Goal: Task Accomplishment & Management: Use online tool/utility

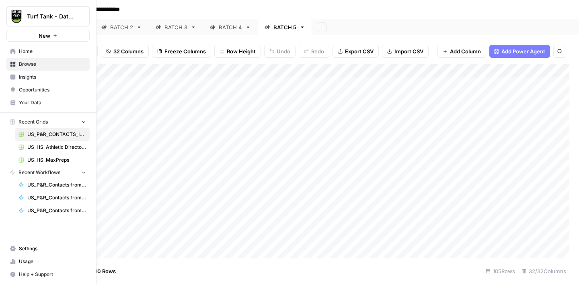
click at [22, 52] on span "Home" at bounding box center [52, 51] width 67 height 7
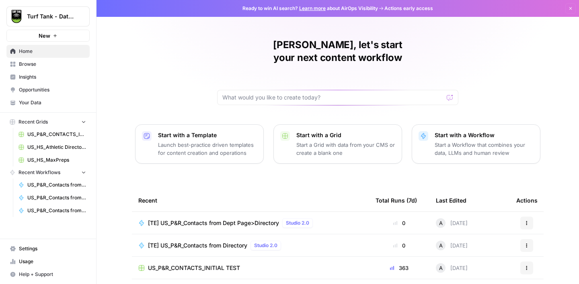
click at [41, 63] on span "Browse" at bounding box center [52, 64] width 67 height 7
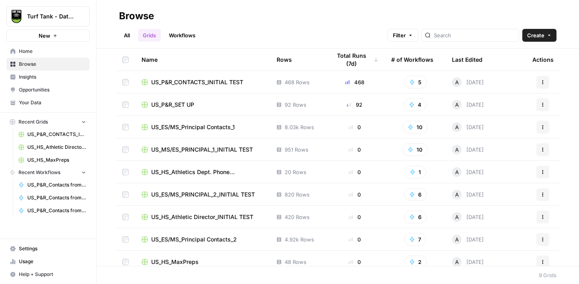
click at [193, 35] on link "Workflows" at bounding box center [182, 35] width 36 height 13
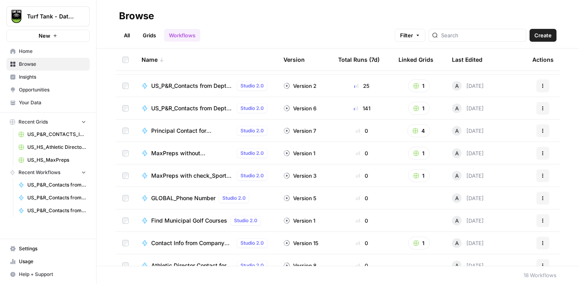
scroll to position [210, 0]
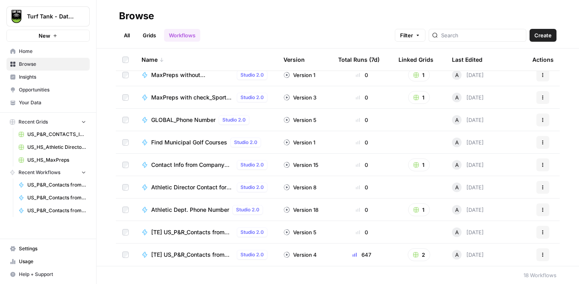
click at [197, 253] on span "[TE] US_P&R_Contacts from Dept Page>Directory" at bounding box center [192, 255] width 82 height 8
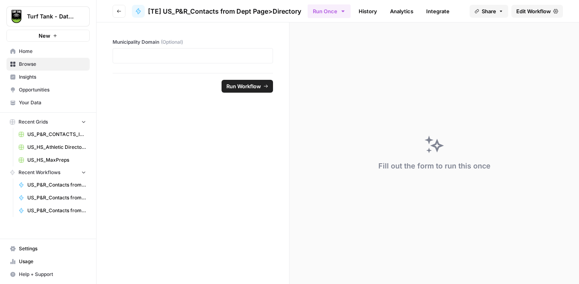
click at [525, 14] on span "Edit Workflow" at bounding box center [533, 11] width 35 height 8
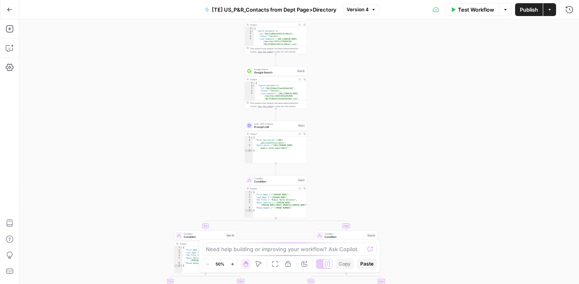
drag, startPoint x: 358, startPoint y: 78, endPoint x: 332, endPoint y: 191, distance: 116.4
click at [332, 191] on div "true false true false true false true false Workflow Set Inputs Inputs Google S…" at bounding box center [298, 151] width 559 height 265
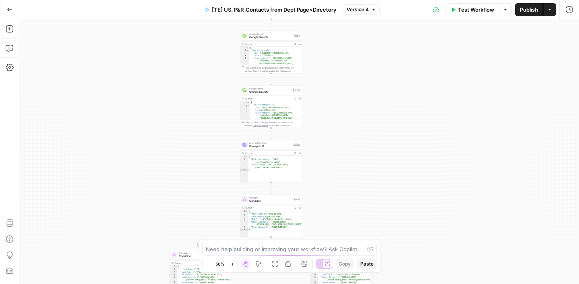
drag, startPoint x: 354, startPoint y: 113, endPoint x: 344, endPoint y: 169, distance: 56.3
click at [344, 169] on div "true false true false true false true false Workflow Set Inputs Inputs Google S…" at bounding box center [298, 151] width 559 height 265
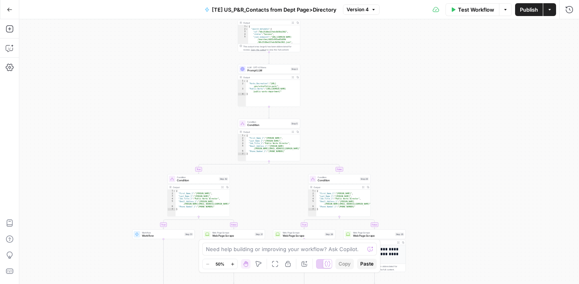
drag, startPoint x: 338, startPoint y: 190, endPoint x: 344, endPoint y: 67, distance: 122.7
click at [344, 67] on div "true false true false true false true false Workflow Set Inputs Inputs Google S…" at bounding box center [298, 151] width 559 height 265
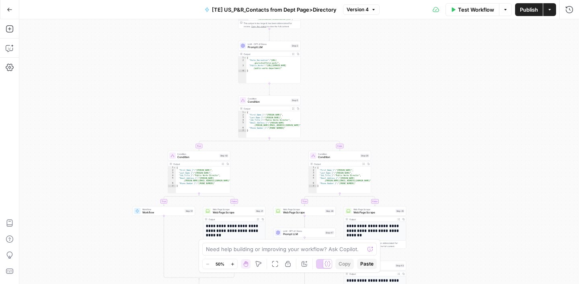
drag, startPoint x: 356, startPoint y: 121, endPoint x: 354, endPoint y: 76, distance: 44.6
click at [354, 76] on div "true false true false true false true false Workflow Set Inputs Inputs Google S…" at bounding box center [298, 151] width 559 height 265
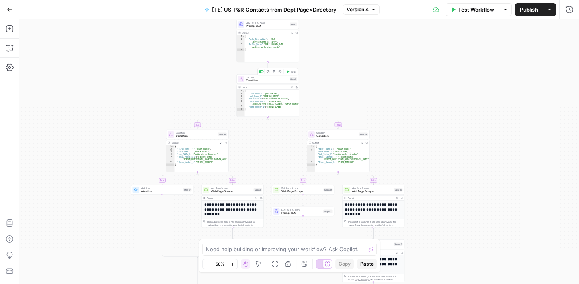
click at [272, 82] on span "Condition" at bounding box center [267, 81] width 42 height 4
